Goal: Entertainment & Leisure: Consume media (video, audio)

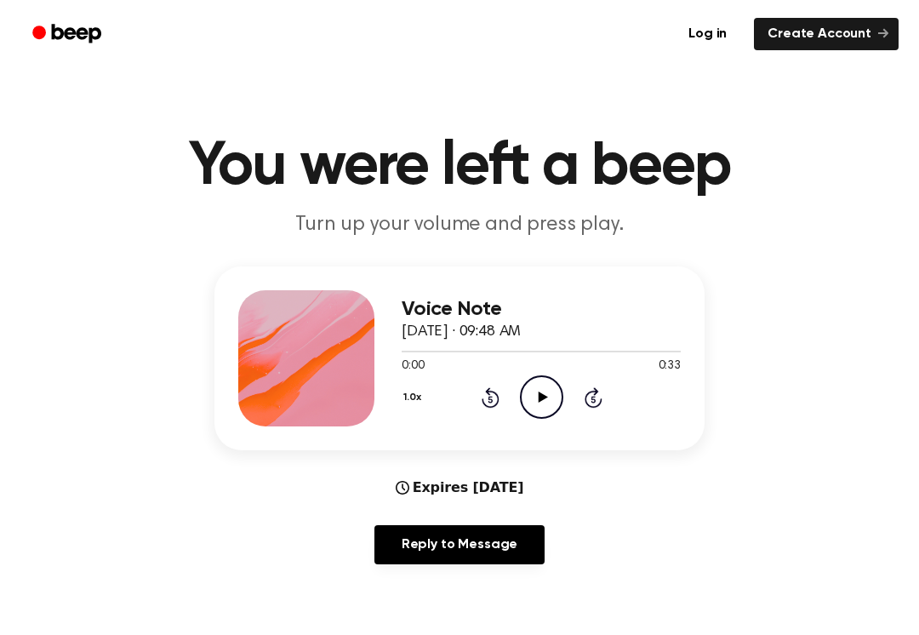
click at [548, 420] on div "Voice Note [DATE] · 09:48 AM 0:00 0:33 Your browser does not support the [objec…" at bounding box center [541, 358] width 279 height 136
click at [547, 420] on div "Voice Note [DATE] · 09:48 AM 0:00 0:33 Your browser does not support the [objec…" at bounding box center [541, 358] width 279 height 136
click at [542, 376] on circle at bounding box center [542, 397] width 42 height 42
click at [537, 405] on icon "Pause Audio" at bounding box center [541, 396] width 43 height 43
click at [546, 409] on icon "Play Audio" at bounding box center [541, 396] width 43 height 43
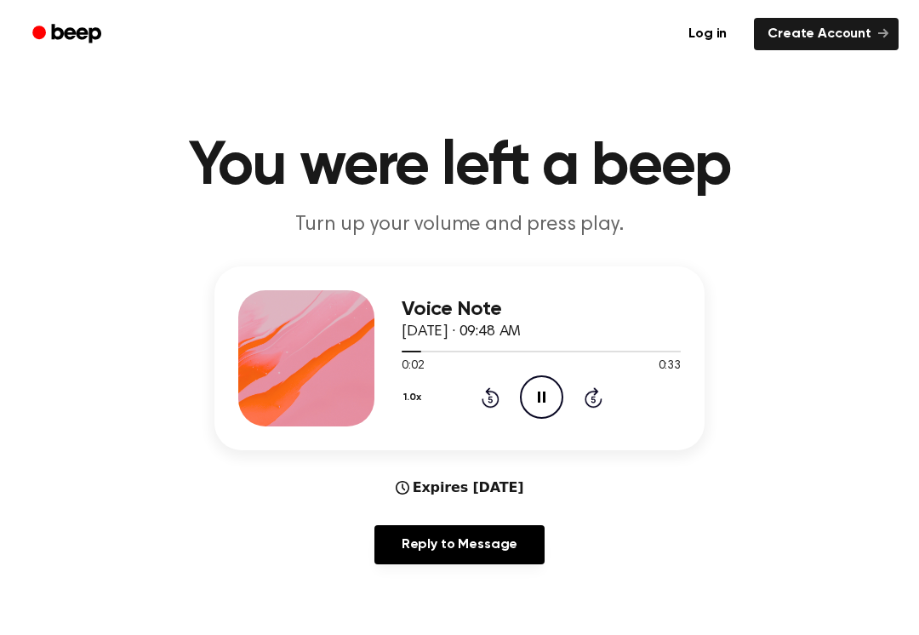
click at [557, 420] on div "Voice Note [DATE] · 09:48 AM 0:02 0:33 Your browser does not support the [objec…" at bounding box center [541, 358] width 279 height 136
click at [533, 383] on icon "Pause Audio" at bounding box center [541, 396] width 43 height 43
click at [540, 414] on icon "Play Audio" at bounding box center [541, 396] width 43 height 43
click at [542, 399] on icon "Pause Audio" at bounding box center [541, 396] width 43 height 43
click at [486, 382] on div "1.0x Rewind 5 seconds Play Audio Skip 5 seconds" at bounding box center [541, 396] width 279 height 43
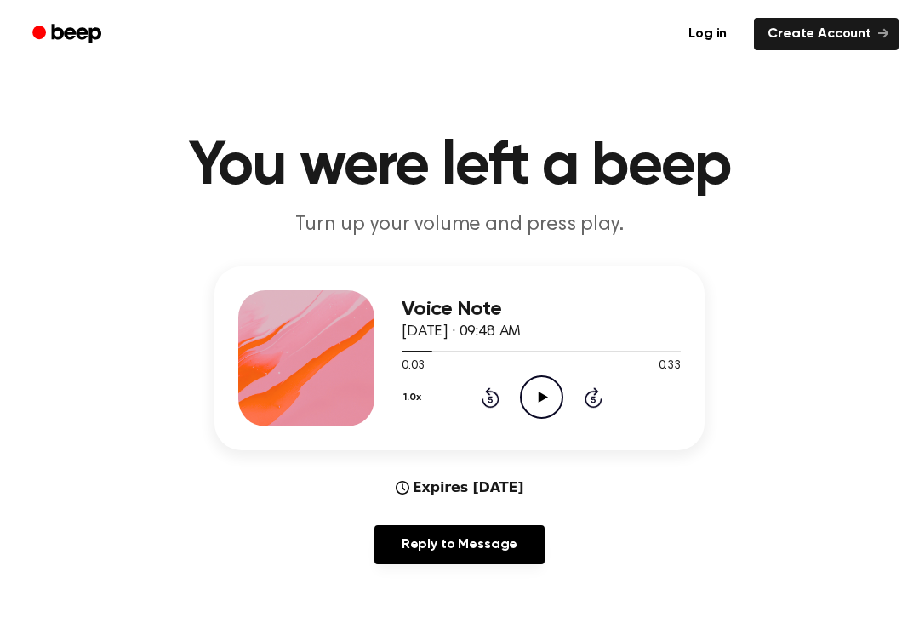
click at [488, 417] on div "1.0x Rewind 5 seconds Play Audio Skip 5 seconds" at bounding box center [541, 396] width 279 height 43
click at [496, 398] on icon "Rewind 5 seconds" at bounding box center [490, 397] width 19 height 22
click at [502, 403] on div "1.0x Rewind 5 seconds Play Audio Skip 5 seconds" at bounding box center [541, 396] width 279 height 43
click at [481, 391] on icon "Rewind 5 seconds" at bounding box center [490, 397] width 19 height 22
click at [554, 408] on icon "Play Audio" at bounding box center [541, 396] width 43 height 43
